Goal: Transaction & Acquisition: Purchase product/service

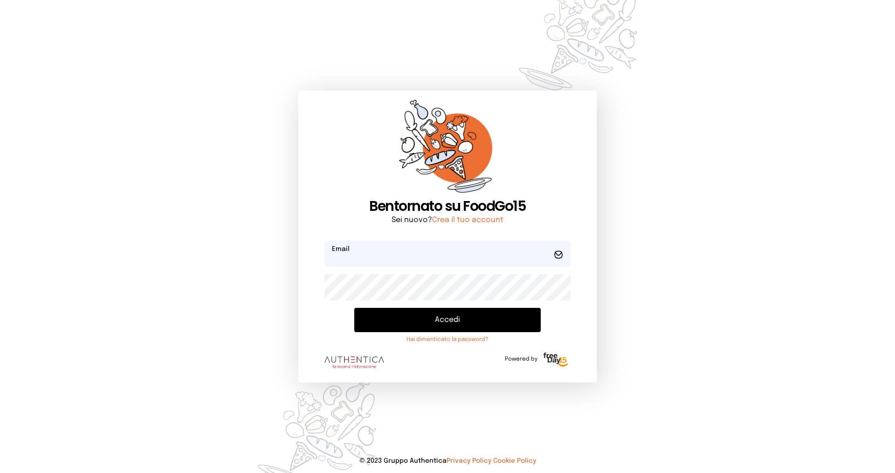
type input "**********"
click at [418, 324] on button "Accedi" at bounding box center [447, 320] width 186 height 24
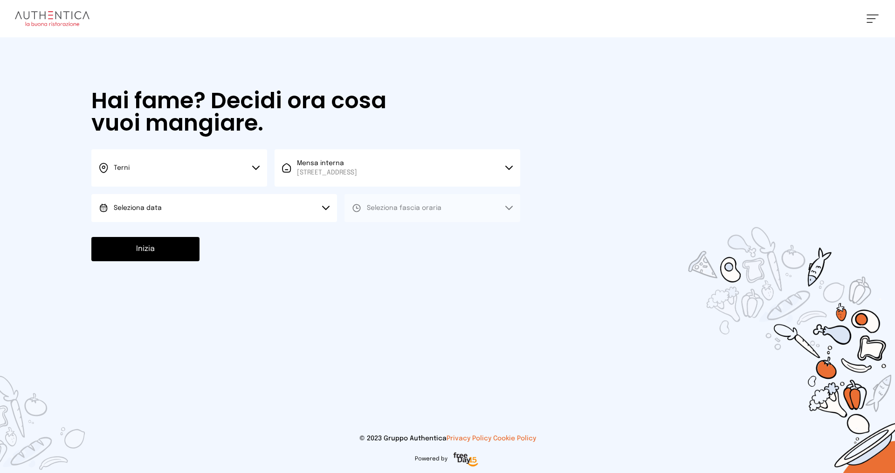
click at [191, 202] on button "Seleziona data" at bounding box center [214, 208] width 246 height 28
click at [147, 230] on span "[DATE], [DATE]" at bounding box center [137, 233] width 46 height 9
click at [403, 204] on span "Seleziona fascia oraria" at bounding box center [404, 207] width 75 height 9
click at [389, 233] on li "Pranzo" at bounding box center [432, 234] width 176 height 24
click at [142, 250] on button "Inizia" at bounding box center [145, 249] width 108 height 24
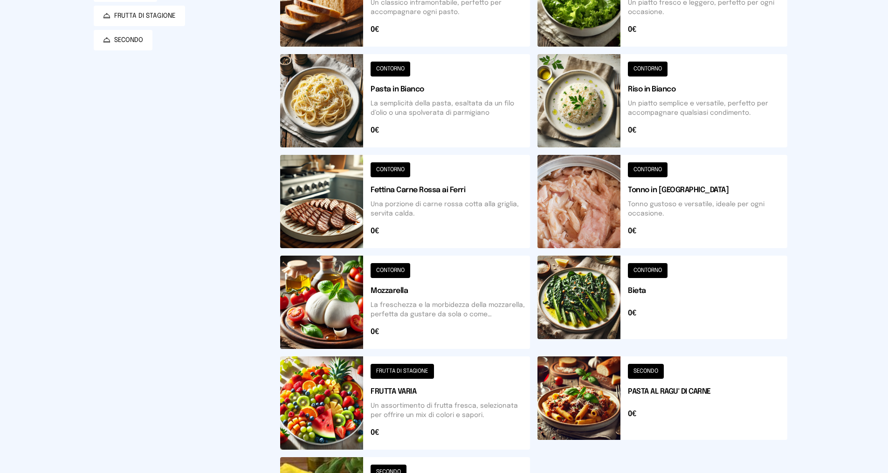
scroll to position [233, 0]
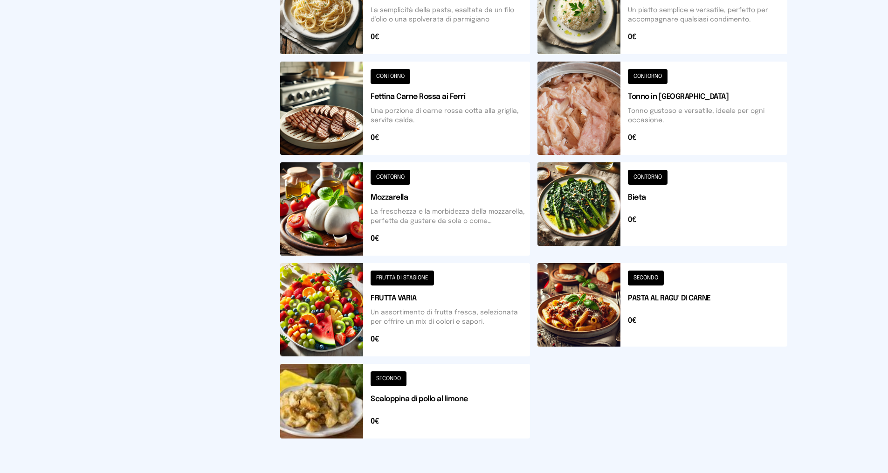
click at [434, 398] on button at bounding box center [405, 401] width 250 height 75
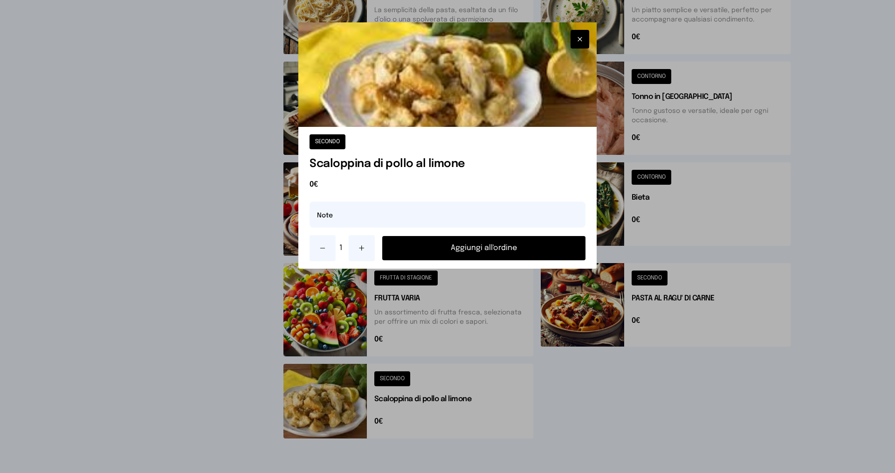
click at [415, 248] on button "Aggiungi all'ordine" at bounding box center [483, 248] width 203 height 24
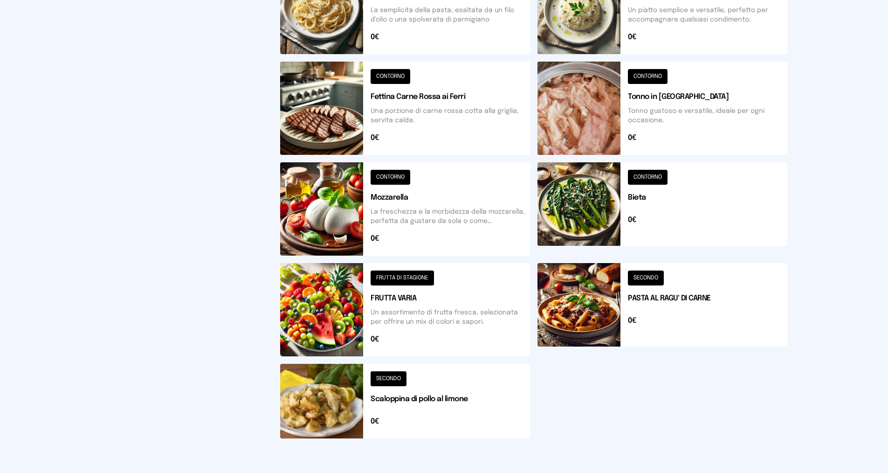
click at [655, 191] on button at bounding box center [662, 208] width 250 height 93
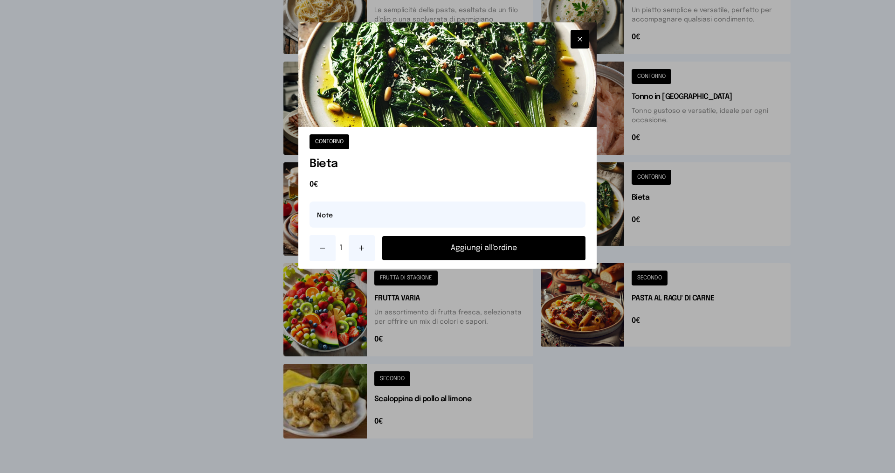
click at [449, 247] on button "Aggiungi all'ordine" at bounding box center [483, 248] width 203 height 24
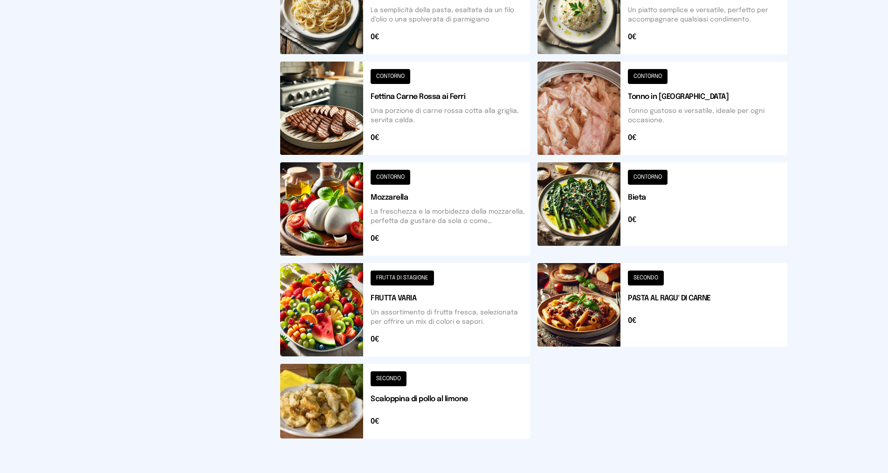
click at [410, 290] on button at bounding box center [405, 309] width 250 height 93
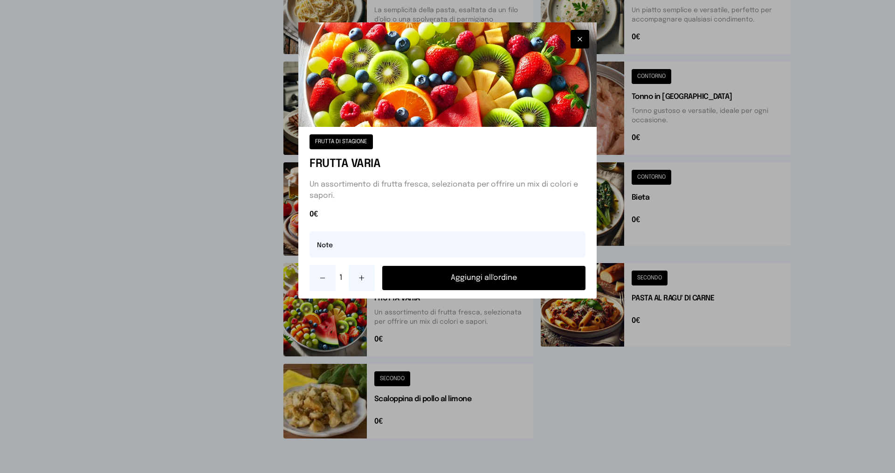
click at [413, 275] on button "Aggiungi all'ordine" at bounding box center [483, 278] width 203 height 24
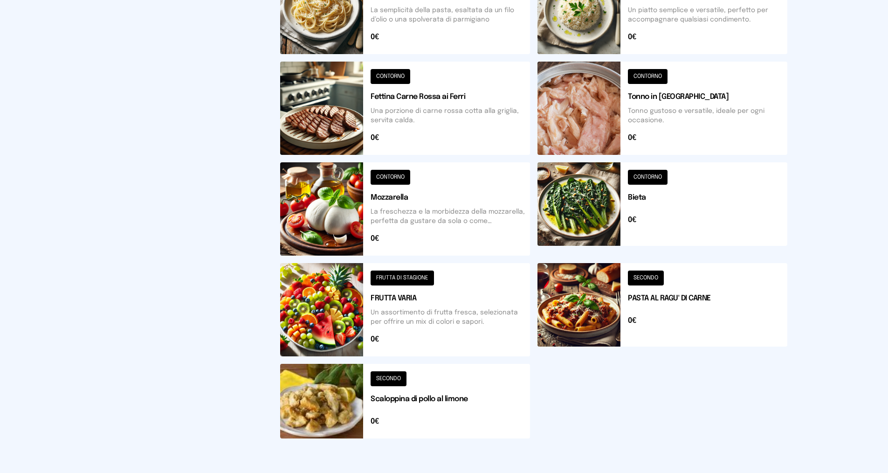
scroll to position [0, 0]
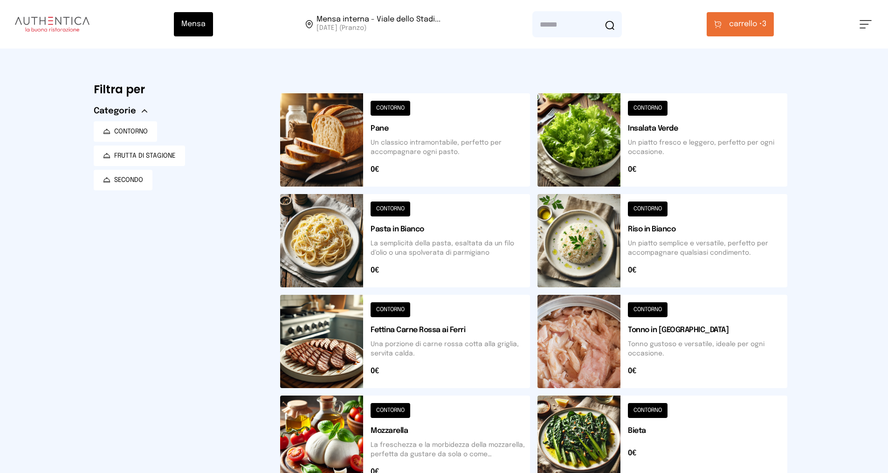
click at [746, 17] on button "carrello • 3" at bounding box center [740, 24] width 67 height 24
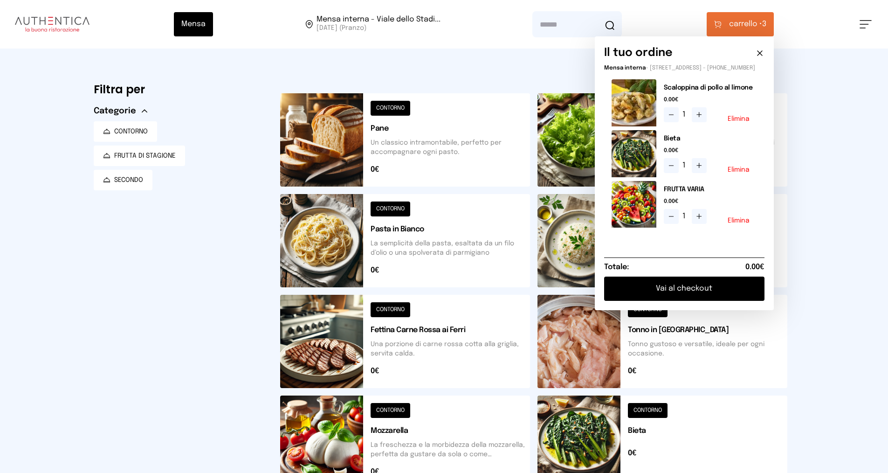
click at [736, 224] on button "Elimina" at bounding box center [738, 220] width 22 height 7
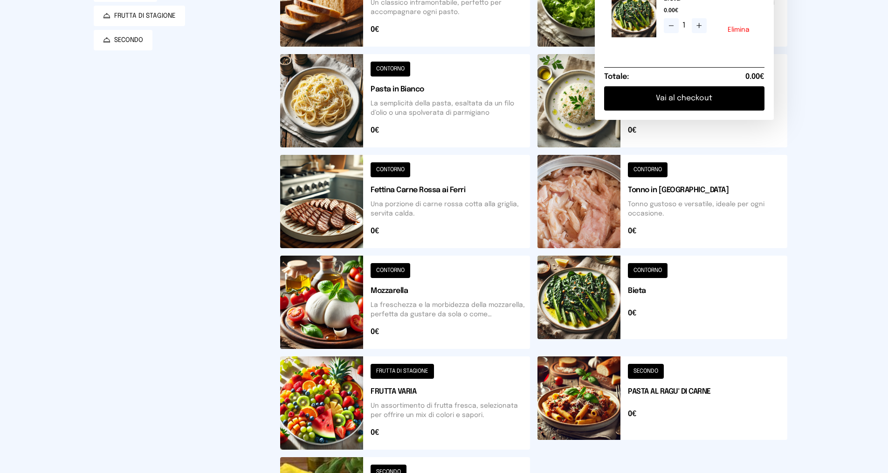
scroll to position [281, 0]
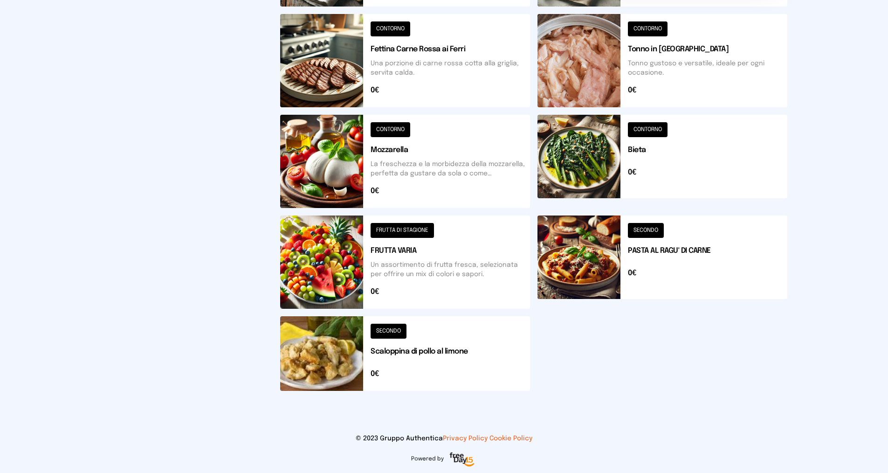
click at [427, 274] on button at bounding box center [405, 261] width 250 height 93
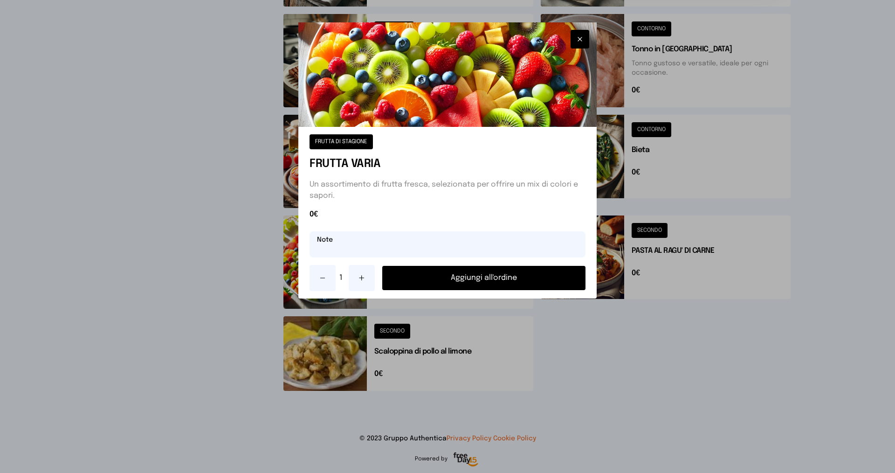
click at [362, 248] on input "text" at bounding box center [447, 244] width 276 height 26
type input "*****"
click at [416, 279] on button "Aggiungi all'ordine" at bounding box center [483, 278] width 203 height 24
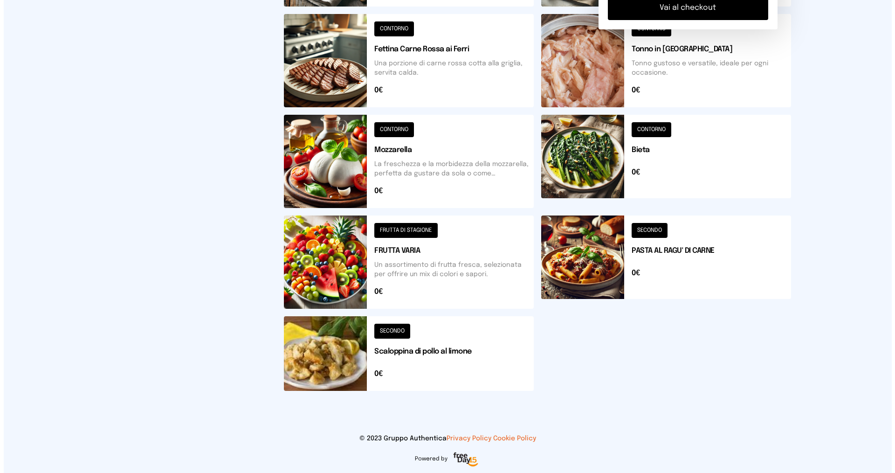
scroll to position [0, 0]
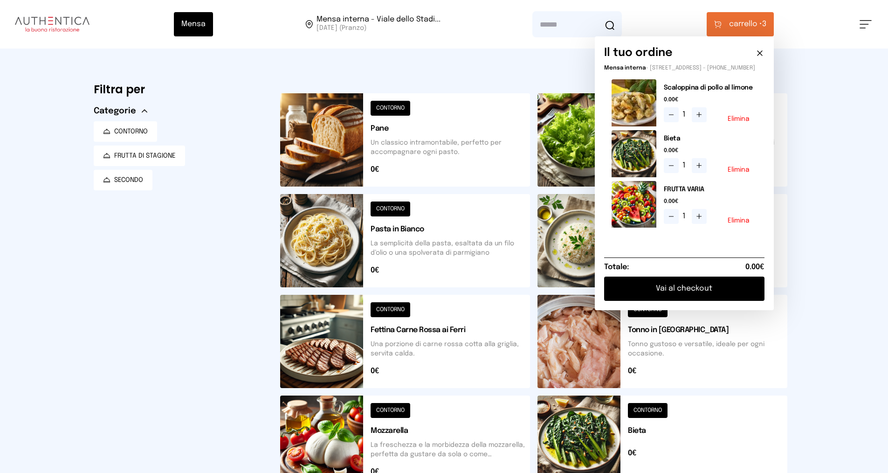
click at [695, 291] on button "Vai al checkout" at bounding box center [684, 288] width 160 height 24
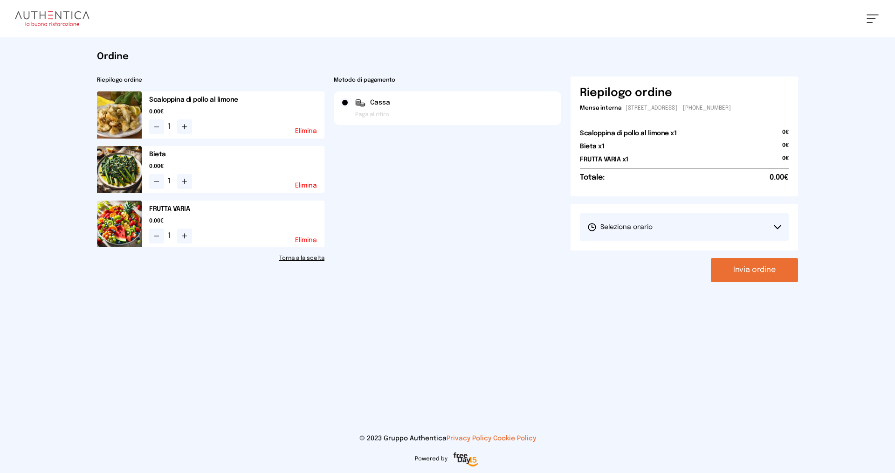
click at [707, 218] on button "Seleziona orario" at bounding box center [684, 227] width 209 height 28
click at [641, 251] on span "1° Turno (13:00 - 15:00)" at bounding box center [622, 252] width 70 height 9
click at [756, 266] on button "Invia ordine" at bounding box center [754, 270] width 87 height 24
